Goal: Information Seeking & Learning: Find specific fact

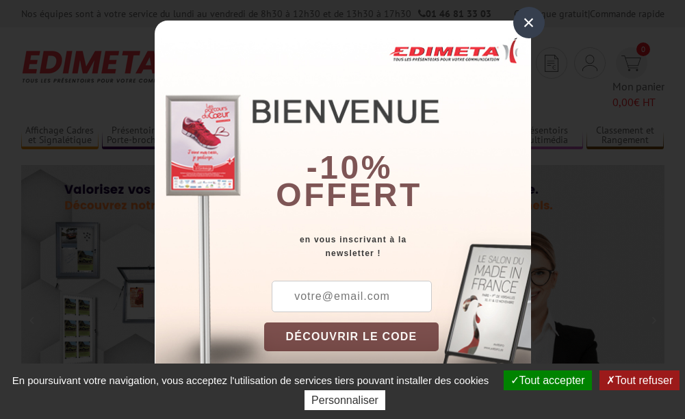
drag, startPoint x: 528, startPoint y: 19, endPoint x: 514, endPoint y: 34, distance: 20.8
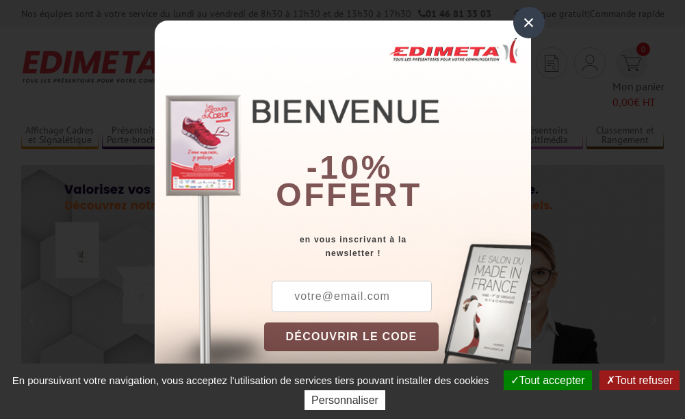
click at [528, 18] on div "×" at bounding box center [528, 22] width 31 height 31
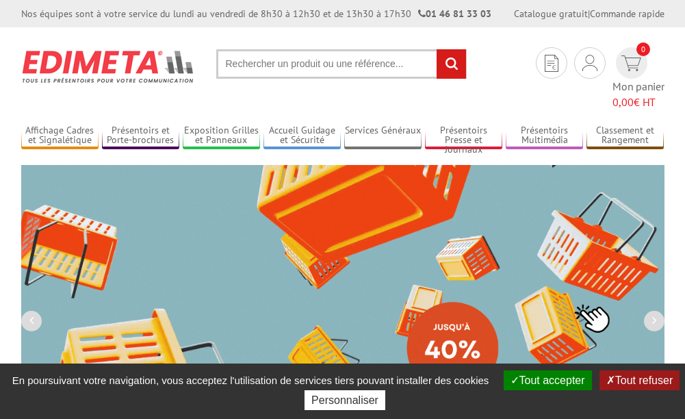
click at [269, 67] on input "text" at bounding box center [341, 63] width 250 height 29
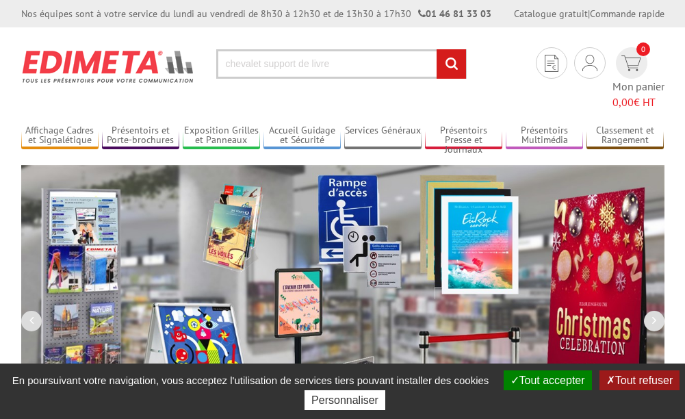
type input "chevalet support de livre"
click at [437, 49] on input "rechercher" at bounding box center [451, 63] width 29 height 29
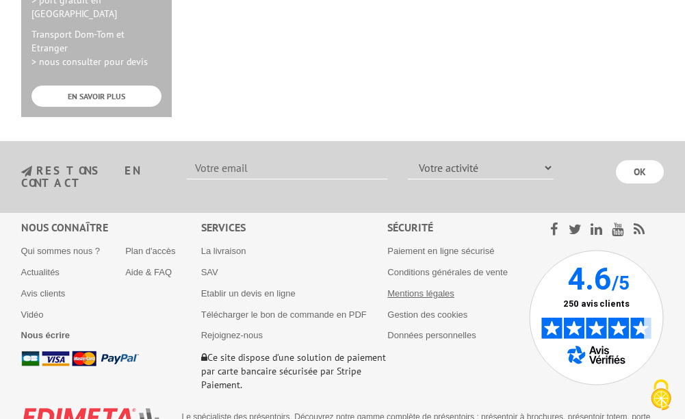
scroll to position [821, 0]
